Goal: Task Accomplishment & Management: Manage account settings

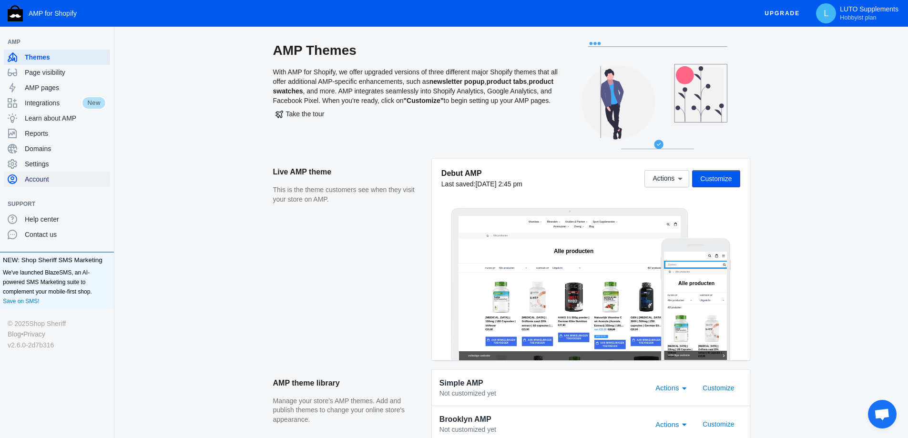
click at [45, 179] on span "Account" at bounding box center [65, 179] width 81 height 10
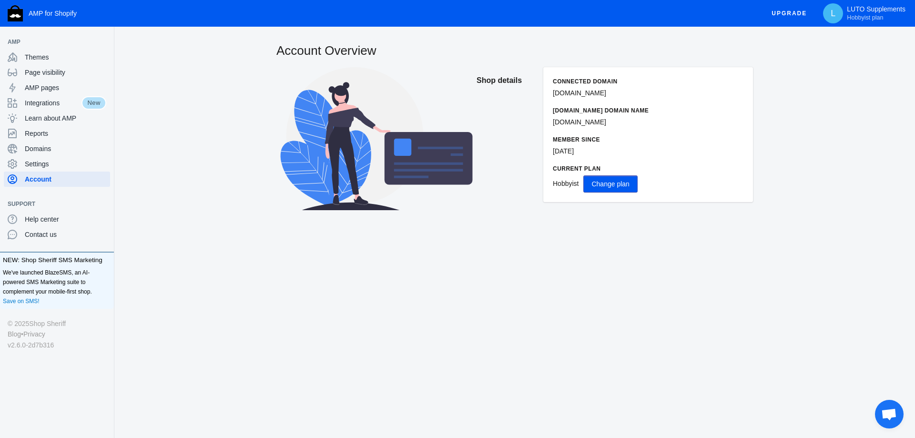
click at [625, 184] on span "Change plan" at bounding box center [610, 184] width 38 height 8
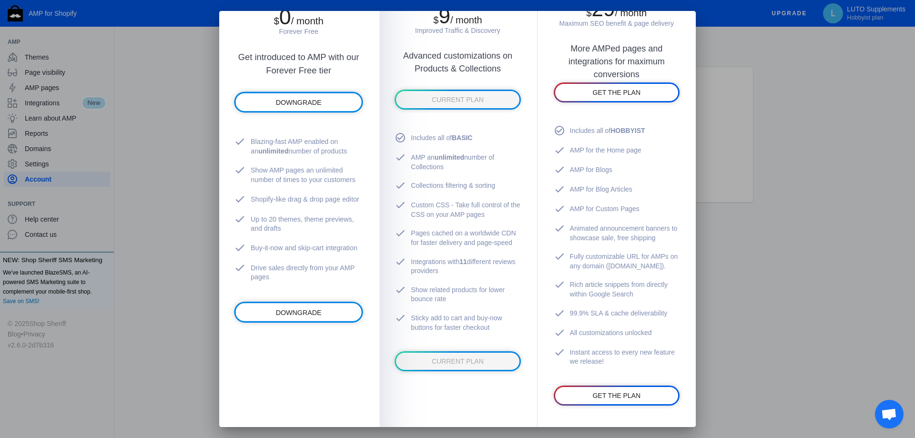
scroll to position [48, 0]
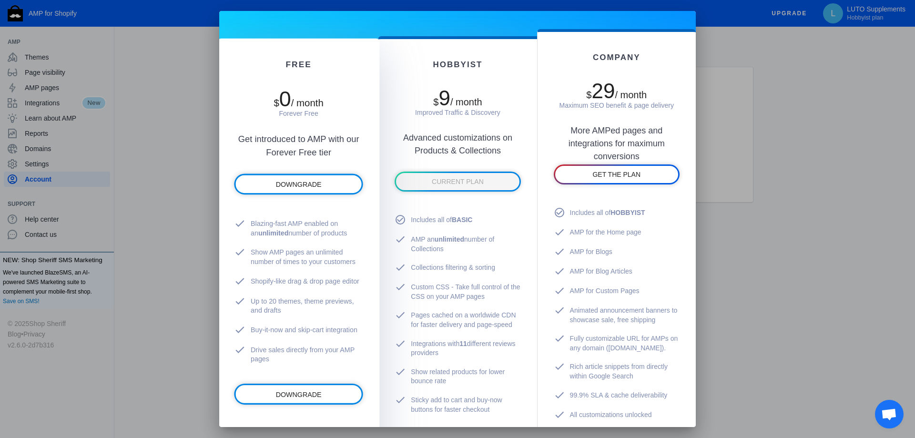
click at [301, 176] on div "DOWNGRADE" at bounding box center [298, 183] width 129 height 21
click at [301, 178] on link "DOWNGRADE" at bounding box center [298, 184] width 126 height 18
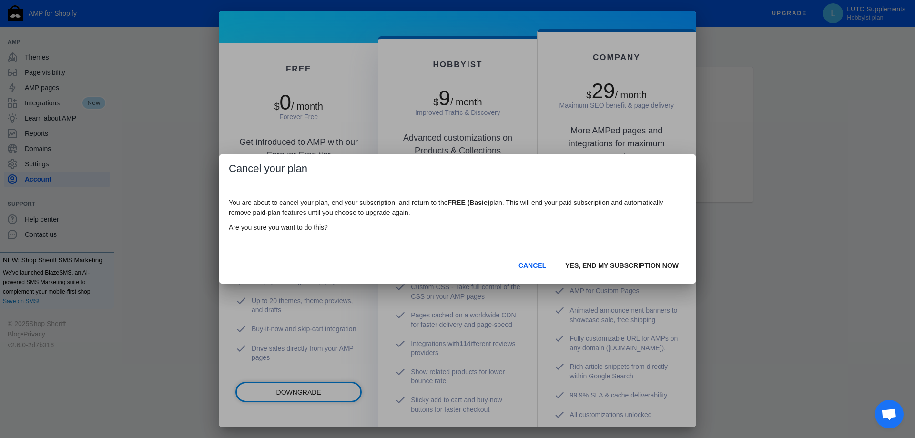
click at [602, 264] on span "YES, END MY SUBSCRIPTION NOW" at bounding box center [621, 266] width 113 height 8
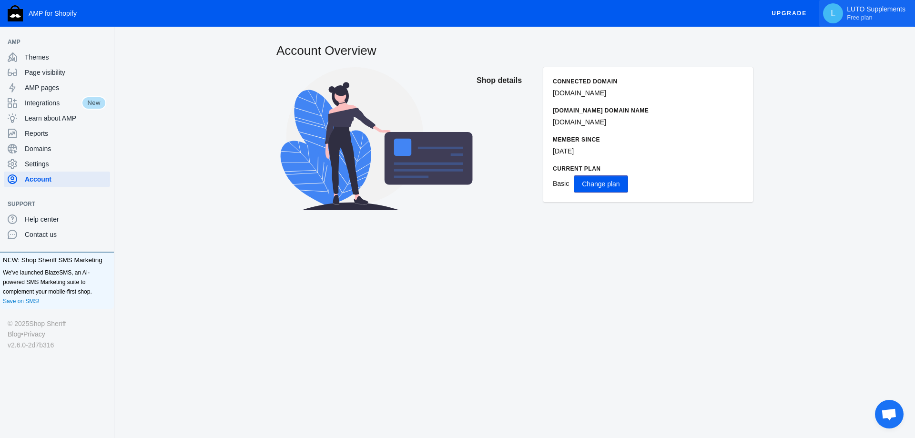
click at [915, 18] on button "L LUTO Supplements Free plan" at bounding box center [867, 13] width 96 height 27
click at [464, 11] on div at bounding box center [457, 219] width 915 height 438
click at [629, 183] on p "Basic Change plan" at bounding box center [648, 183] width 191 height 17
click at [616, 183] on span "Change plan" at bounding box center [601, 184] width 38 height 8
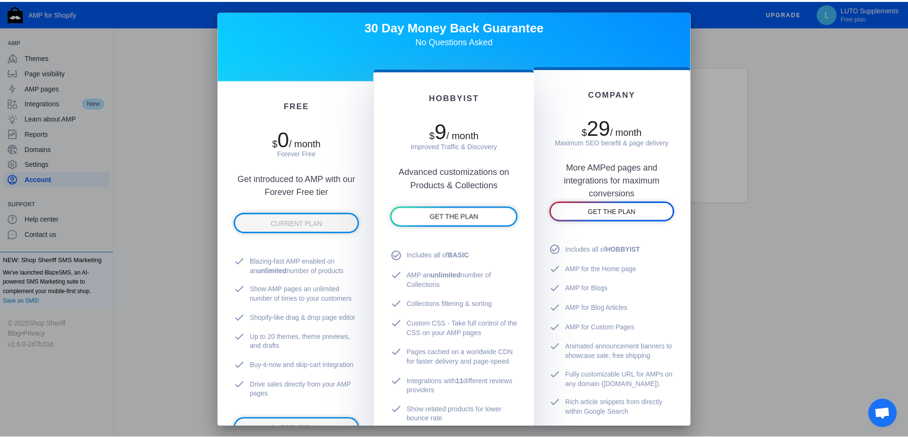
scroll to position [0, 0]
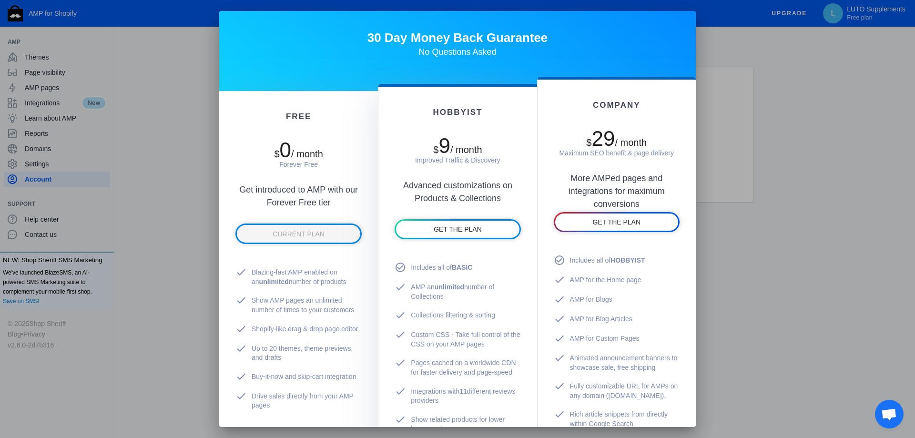
click at [873, 228] on div at bounding box center [457, 219] width 915 height 438
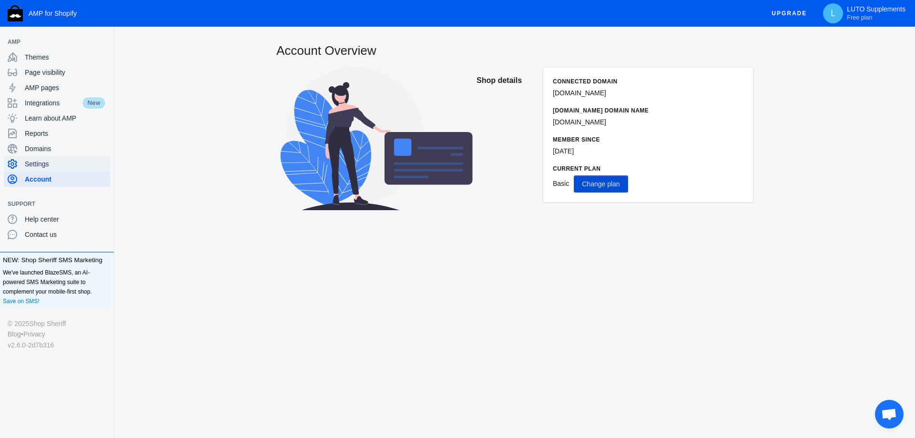
click at [44, 165] on span "Settings" at bounding box center [65, 164] width 81 height 10
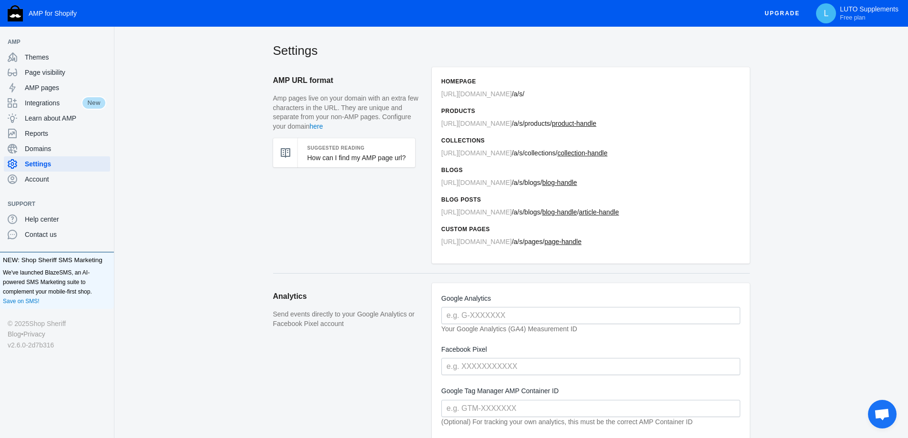
click at [571, 180] on u "blog-handle" at bounding box center [559, 183] width 35 height 8
click at [565, 186] on u "blog-handle" at bounding box center [559, 183] width 35 height 8
drag, startPoint x: 605, startPoint y: 177, endPoint x: 442, endPoint y: 179, distance: 163.0
click at [442, 179] on div "Homepage [URL][DOMAIN_NAME] / a/s/ Products [URL][DOMAIN_NAME] / a/s /products/…" at bounding box center [591, 165] width 318 height 196
copy span "[URL][DOMAIN_NAME] / a/s /blogs/ blog-handle"
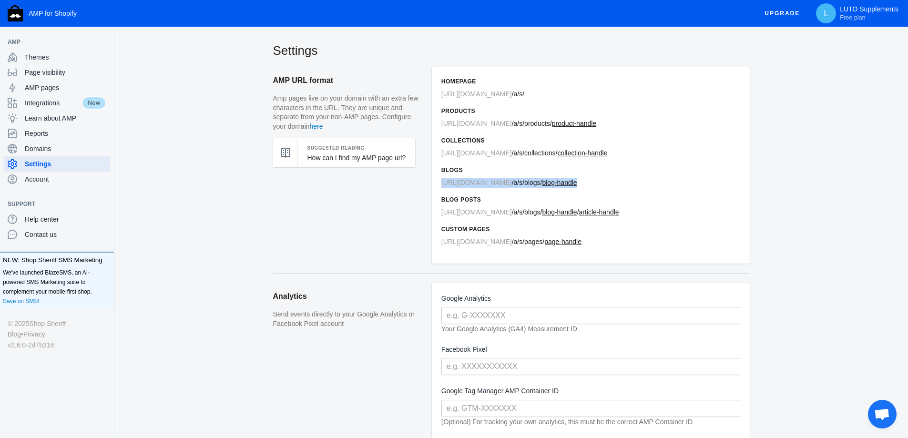
click at [523, 179] on span "a/s" at bounding box center [518, 183] width 9 height 8
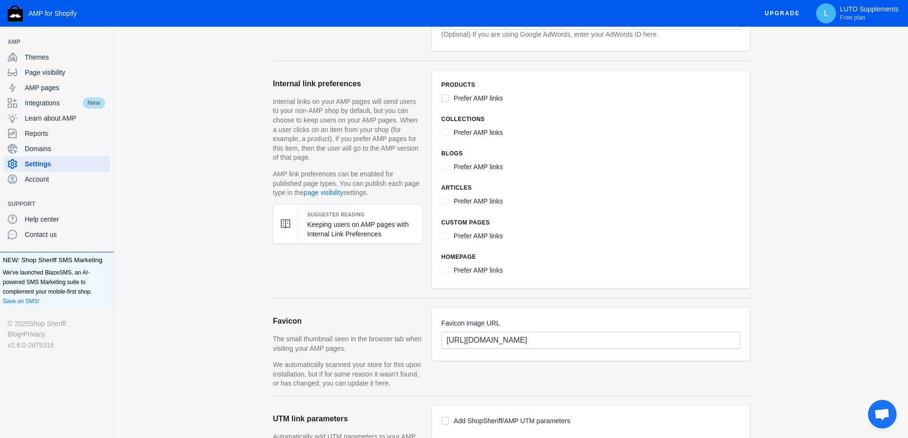
scroll to position [524, 0]
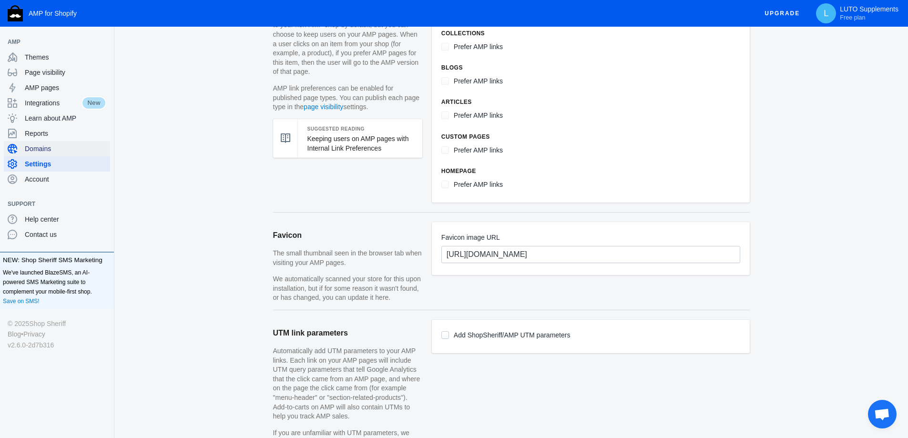
click at [40, 149] on span "Domains" at bounding box center [65, 149] width 81 height 10
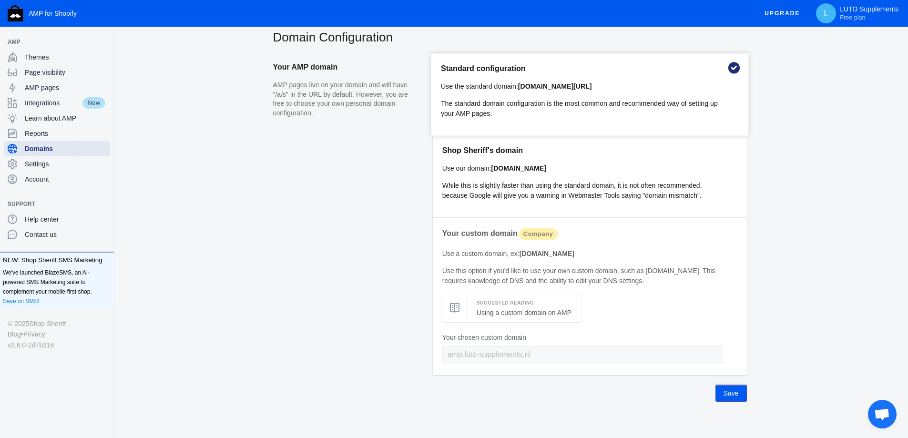
scroll to position [21, 0]
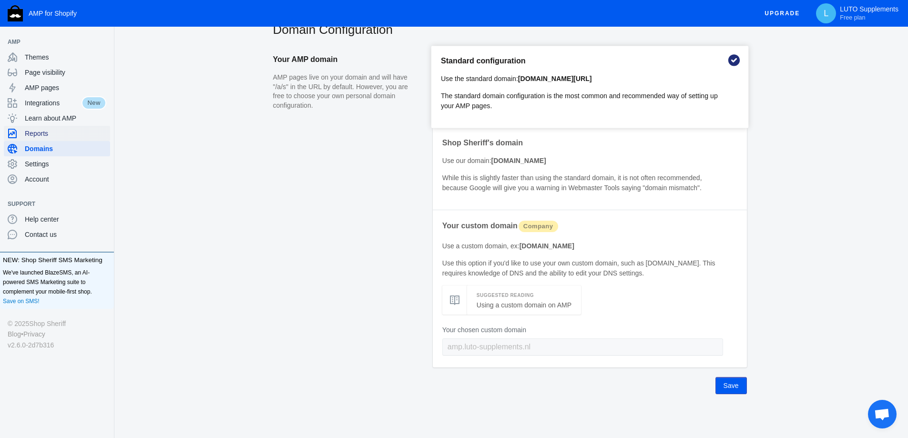
click at [53, 133] on span "Reports" at bounding box center [65, 134] width 81 height 10
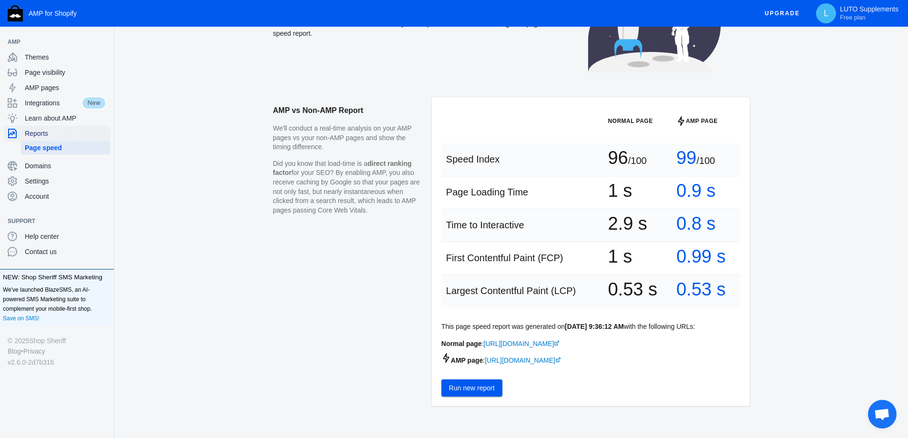
scroll to position [48, 0]
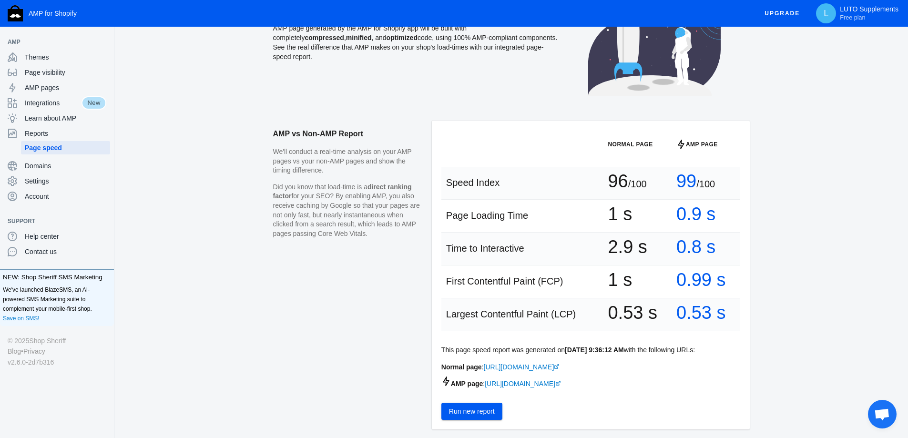
drag, startPoint x: 735, startPoint y: 319, endPoint x: 441, endPoint y: 176, distance: 327.4
click at [441, 176] on tbody "Speed Index 96 /100 99 /100 Page Loading Time 1 s 0.9 s Time to Interactive 2.9…" at bounding box center [590, 249] width 299 height 164
click at [480, 183] on span "Speed Index" at bounding box center [472, 182] width 53 height 10
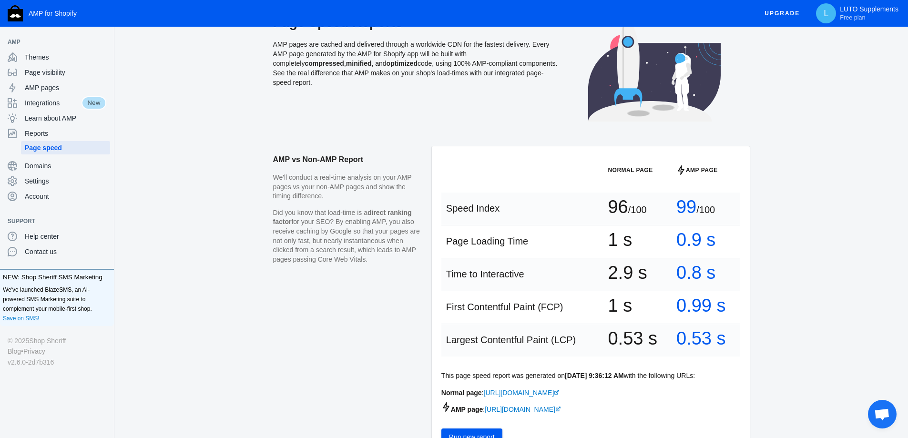
scroll to position [0, 0]
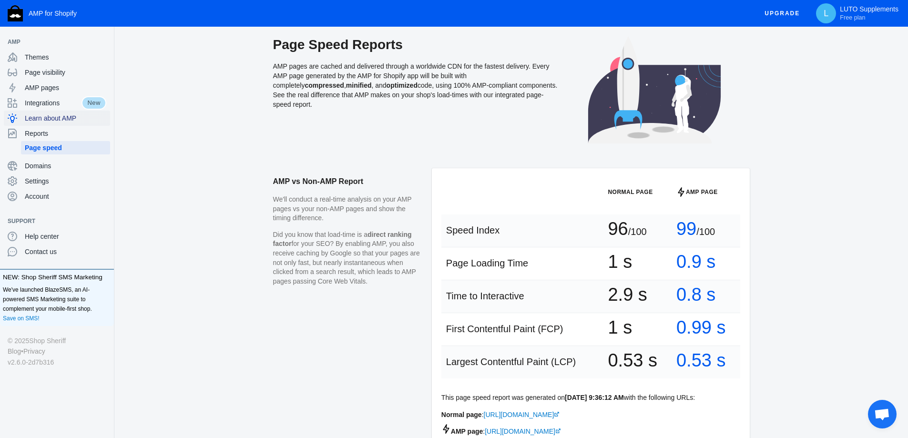
click at [51, 118] on span "Learn about AMP" at bounding box center [65, 118] width 81 height 10
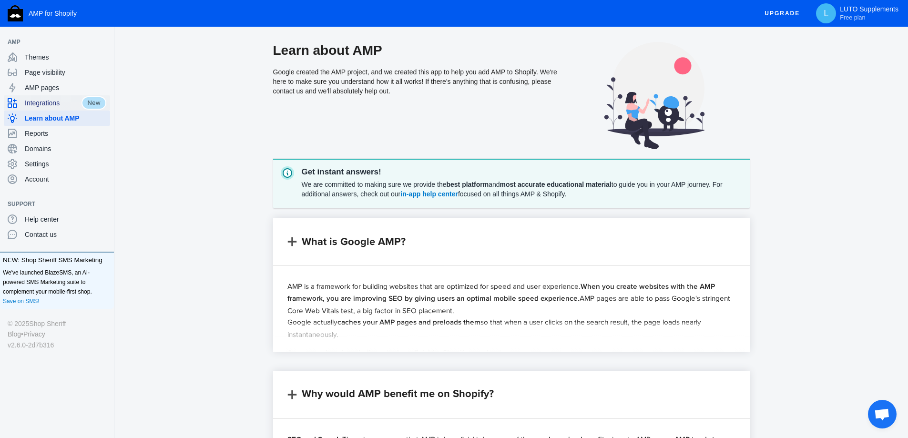
click at [43, 100] on span "Integrations" at bounding box center [53, 103] width 57 height 10
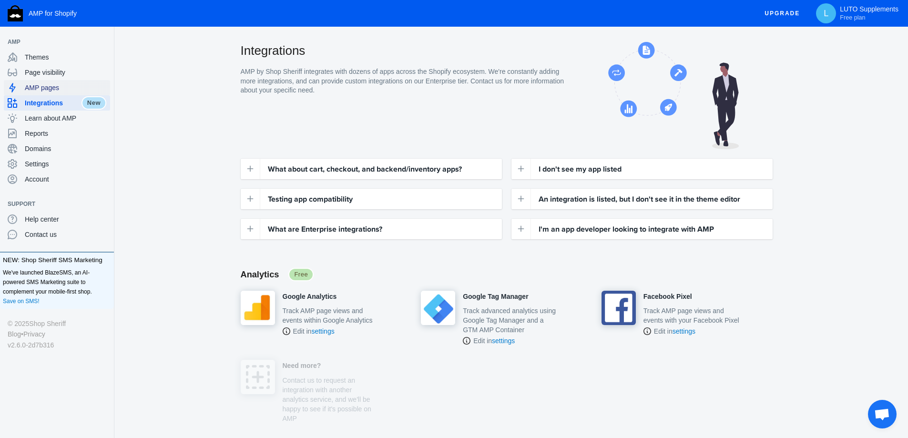
click at [59, 84] on span "AMP pages" at bounding box center [65, 88] width 81 height 10
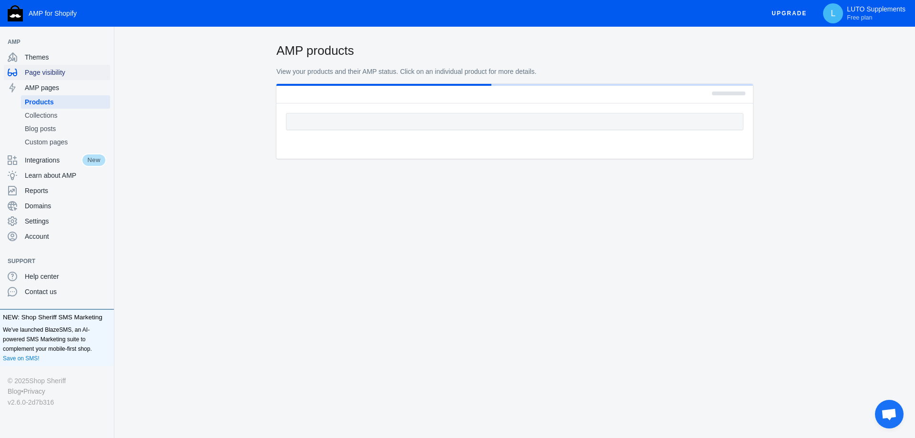
click at [55, 76] on span "Page visibility" at bounding box center [65, 73] width 81 height 10
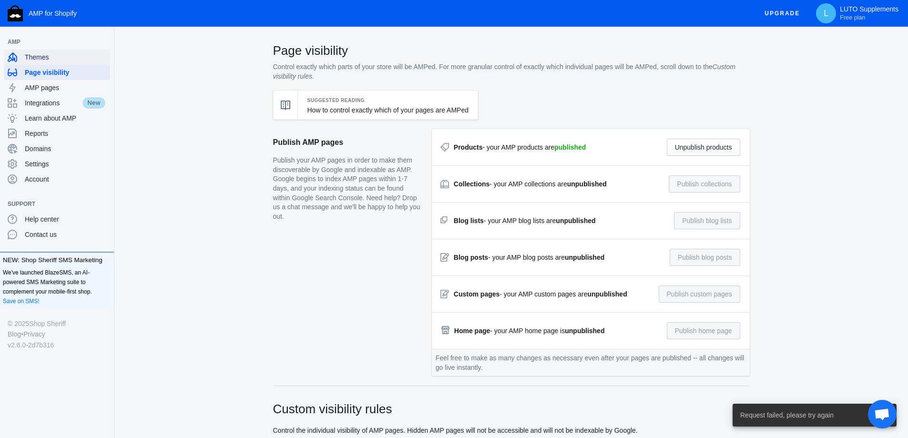
click at [36, 55] on span "Themes" at bounding box center [65, 57] width 81 height 10
